Goal: Task Accomplishment & Management: Manage account settings

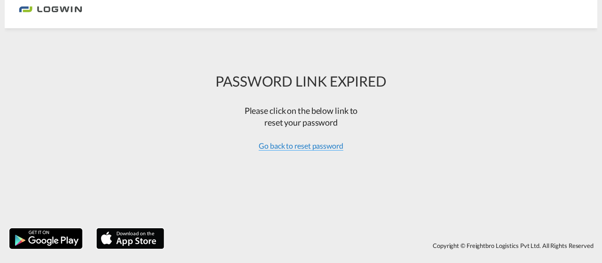
click at [306, 143] on span "Go back to reset password" at bounding box center [301, 145] width 85 height 9
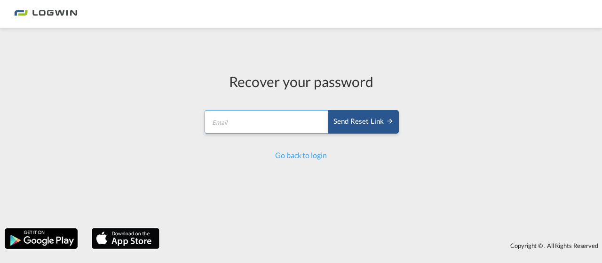
click at [229, 123] on input "email" at bounding box center [267, 122] width 125 height 24
type input "[PERSON_NAME][EMAIL_ADDRESS][PERSON_NAME][DOMAIN_NAME]"
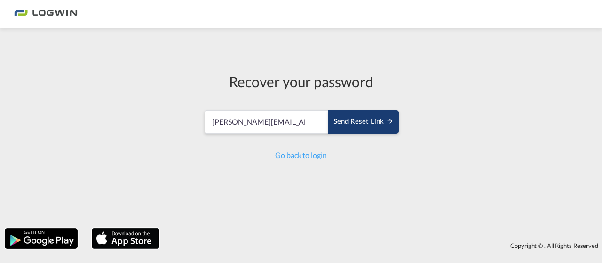
click at [383, 127] on button "Send reset link" at bounding box center [363, 122] width 71 height 24
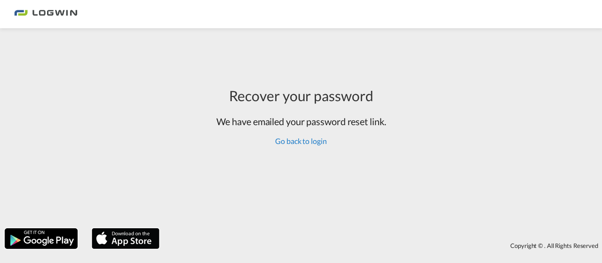
click at [303, 140] on link "Go back to login" at bounding box center [300, 140] width 51 height 9
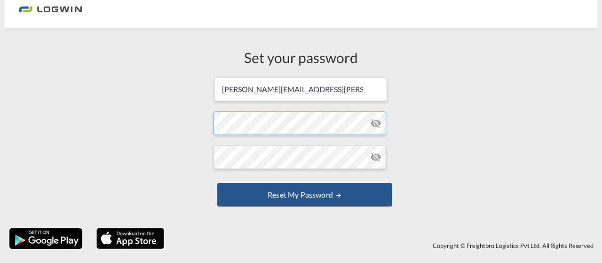
click at [238, 123] on form "[PERSON_NAME][EMAIL_ADDRESS][PERSON_NAME][DOMAIN_NAME] Password must contain th…" at bounding box center [301, 143] width 175 height 133
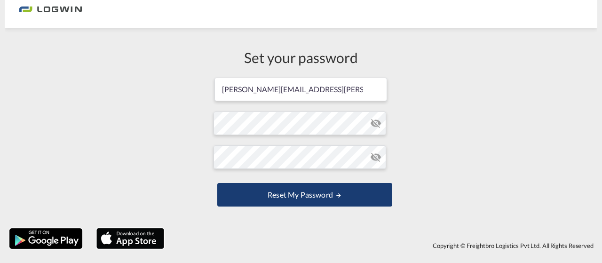
click at [314, 191] on button "Reset my password" at bounding box center [304, 195] width 175 height 24
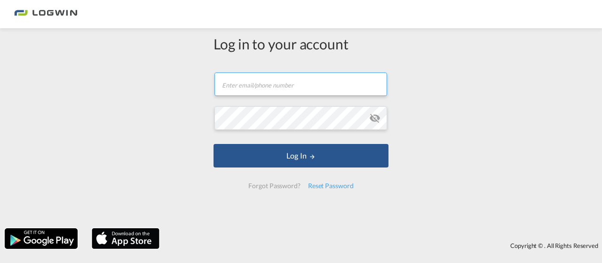
type input "[PERSON_NAME][EMAIL_ADDRESS][PERSON_NAME][DOMAIN_NAME]"
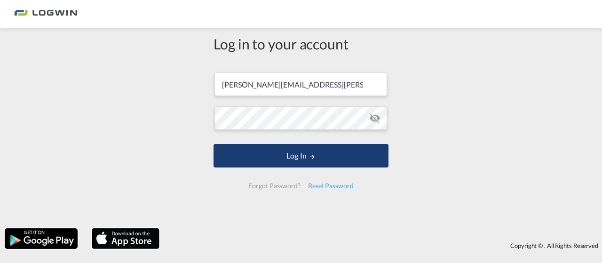
click at [310, 158] on md-icon "LOGIN" at bounding box center [312, 156] width 7 height 7
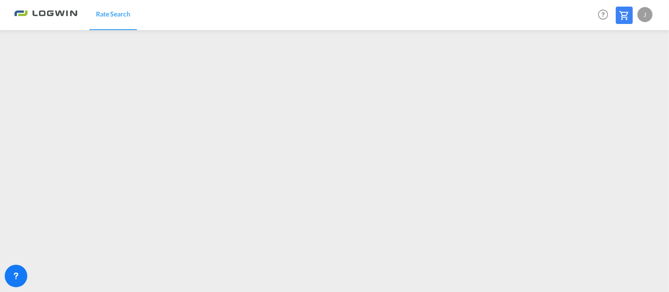
drag, startPoint x: 733, startPoint y: 0, endPoint x: 300, endPoint y: 11, distance: 433.8
click at [300, 11] on div "Rate Search Help Resources Product Release J My Profile Logout" at bounding box center [334, 14] width 641 height 29
